Goal: Transaction & Acquisition: Book appointment/travel/reservation

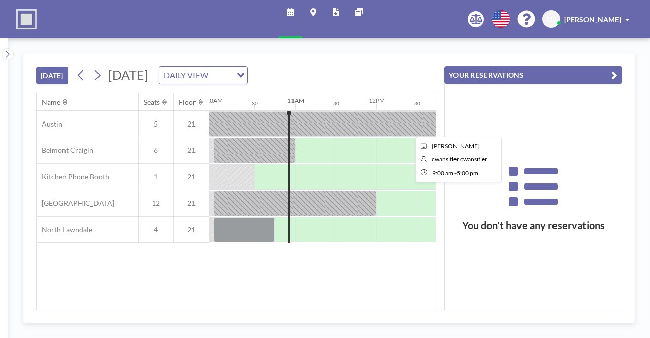
scroll to position [0, 813]
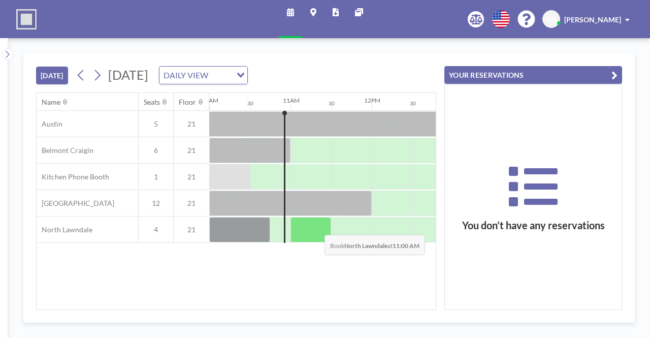
click at [316, 226] on div at bounding box center [311, 229] width 41 height 25
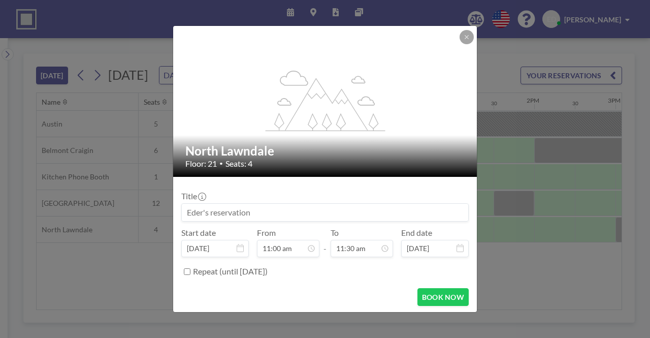
click at [315, 209] on input at bounding box center [325, 212] width 286 height 17
type input "W"
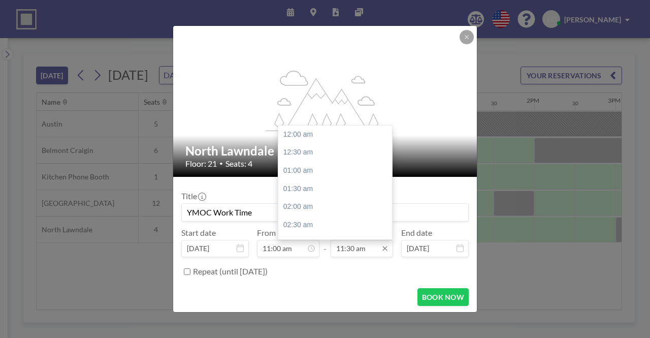
scroll to position [416, 0]
type input "YMOC Work Time"
click at [353, 247] on input "11:30 am" at bounding box center [362, 248] width 62 height 17
click at [354, 247] on input "11:45am" at bounding box center [362, 248] width 62 height 17
type input "11:45 pm"
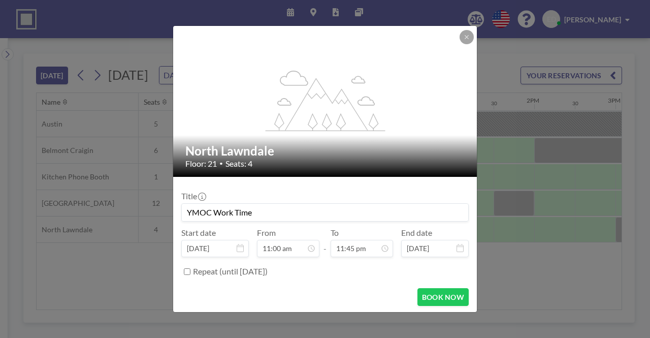
click at [363, 273] on div "Repeat (until September 11, 2027)" at bounding box center [331, 271] width 276 height 17
click at [441, 293] on button "BOOK NOW" at bounding box center [443, 297] width 51 height 18
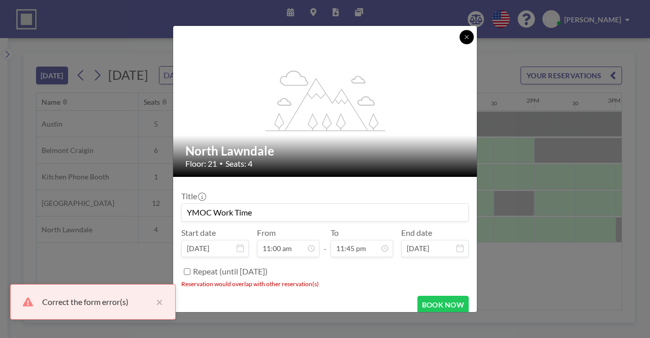
click at [469, 36] on icon at bounding box center [467, 37] width 6 height 6
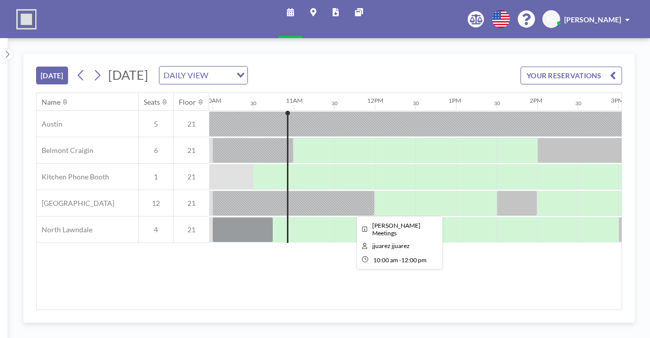
scroll to position [0, 813]
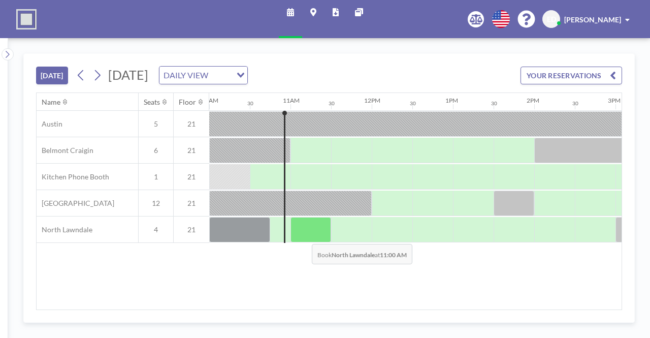
click at [304, 235] on div at bounding box center [311, 229] width 41 height 25
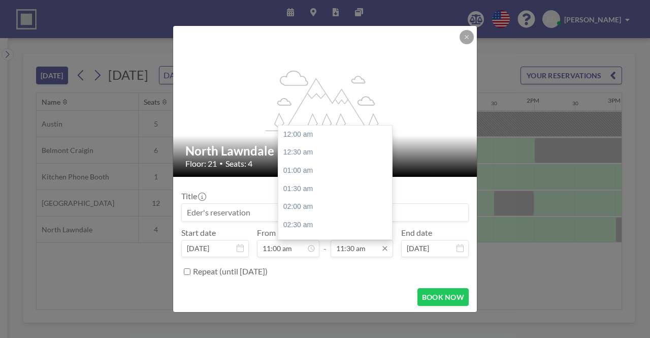
scroll to position [416, 0]
click at [348, 247] on input "11:30 am" at bounding box center [362, 248] width 62 height 17
click at [353, 247] on input "11:30 am" at bounding box center [362, 248] width 62 height 17
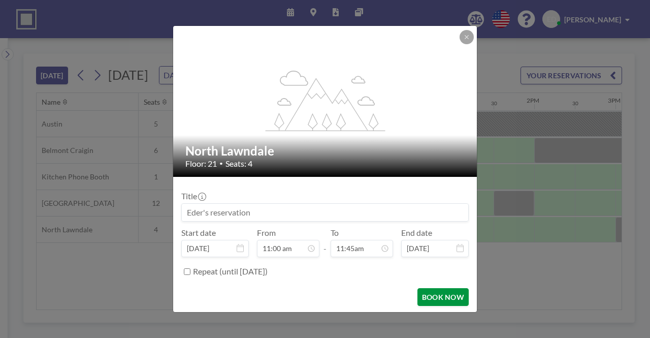
type input "11:30 am"
click at [433, 294] on button "BOOK NOW" at bounding box center [443, 297] width 51 height 18
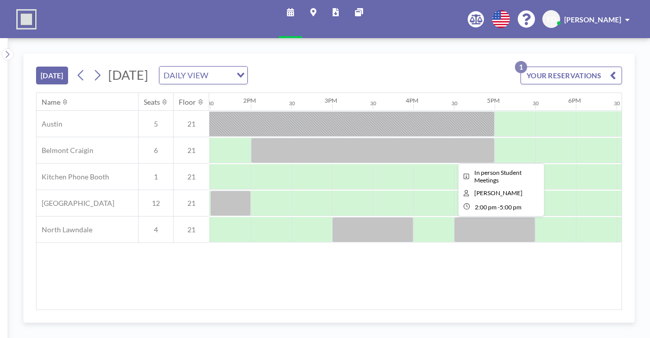
scroll to position [0, 1100]
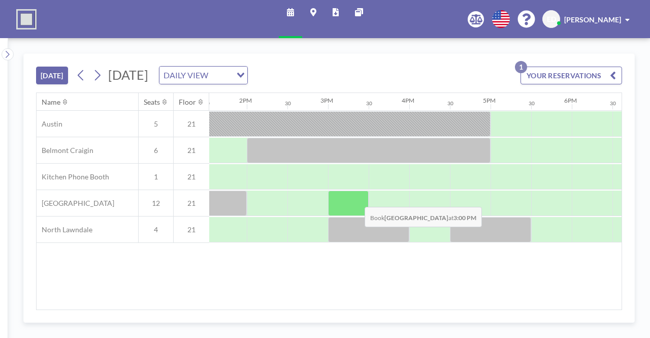
click at [357, 198] on div at bounding box center [348, 202] width 41 height 25
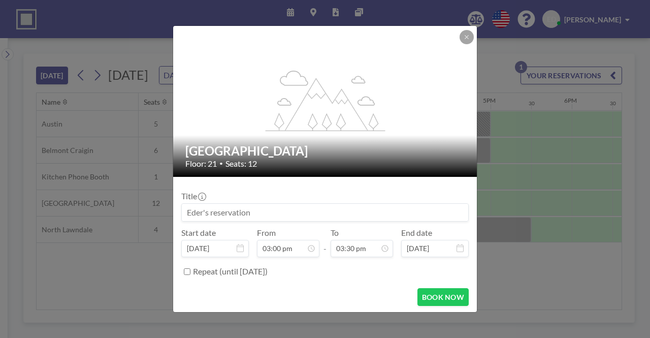
click at [339, 213] on input at bounding box center [325, 212] width 286 height 17
type input "Jen + Eder Connect"
click at [437, 289] on button "BOOK NOW" at bounding box center [443, 297] width 51 height 18
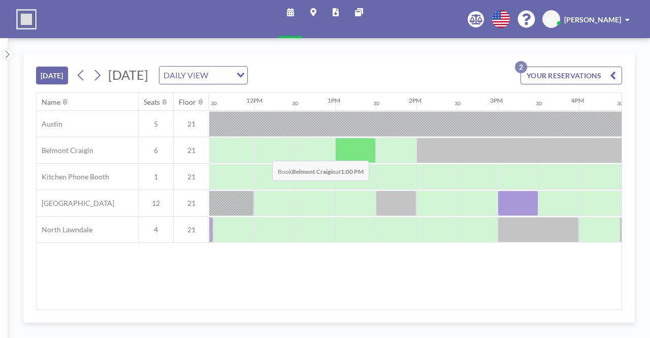
scroll to position [0, 918]
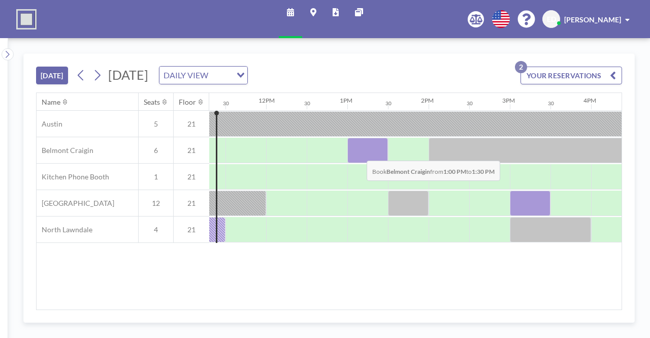
click at [359, 152] on div at bounding box center [367, 150] width 41 height 25
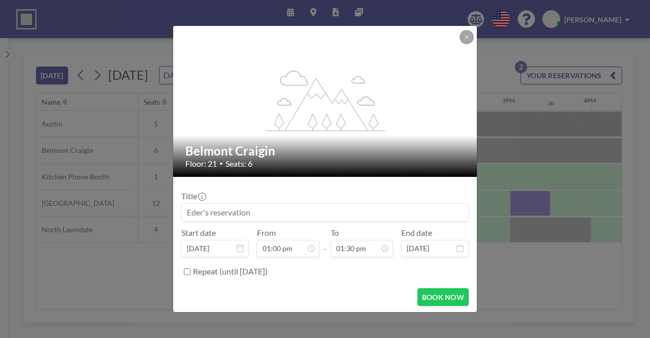
click at [261, 221] on div "Title Start date Sep 11, 2025 From 01:00 pm - To 01:30 pm End date Sep 11, 2025…" at bounding box center [324, 232] width 287 height 95
click at [273, 213] on input at bounding box center [325, 212] width 286 height 17
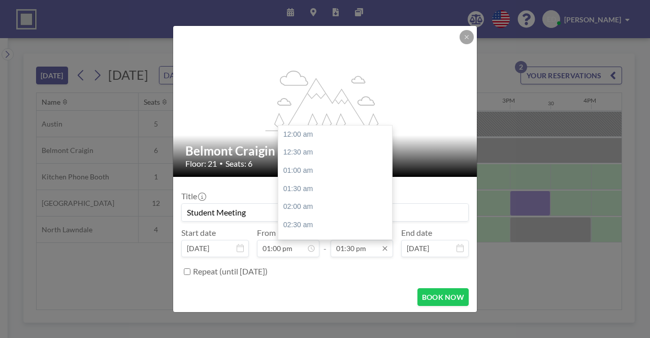
scroll to position [488, 0]
type input "Student Meeting"
click at [351, 247] on input "01:30 pm" at bounding box center [362, 248] width 62 height 17
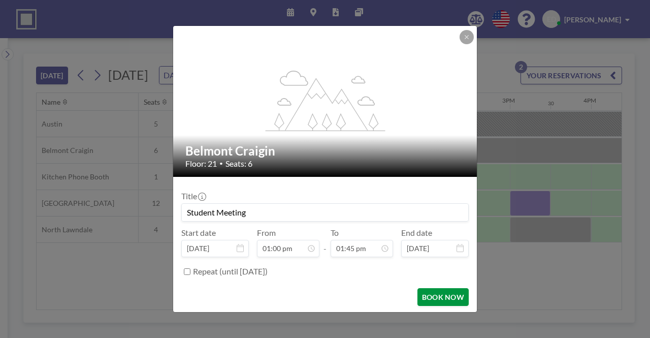
type input "01:45 pm"
click at [427, 292] on button "BOOK NOW" at bounding box center [443, 297] width 51 height 18
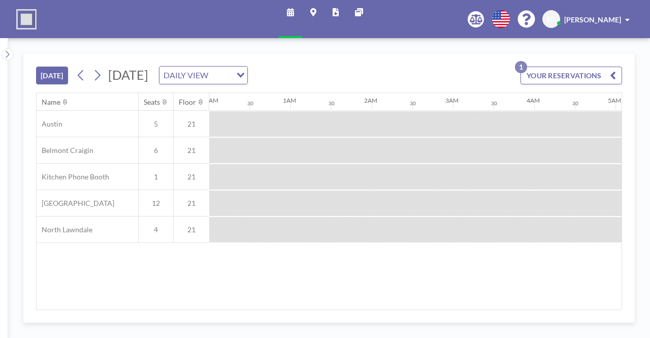
scroll to position [0, 731]
